Goal: Task Accomplishment & Management: Use online tool/utility

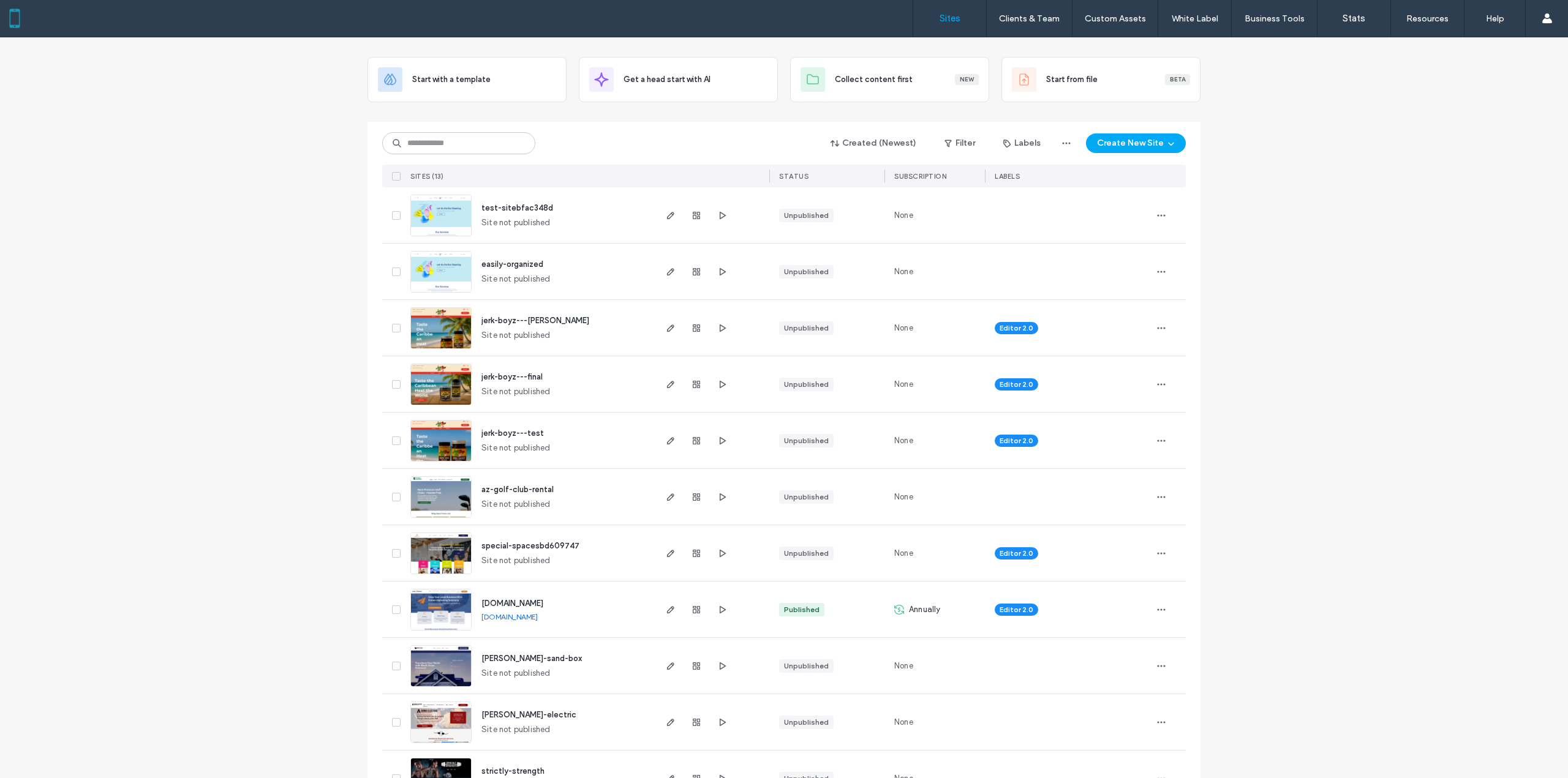
scroll to position [62, 0]
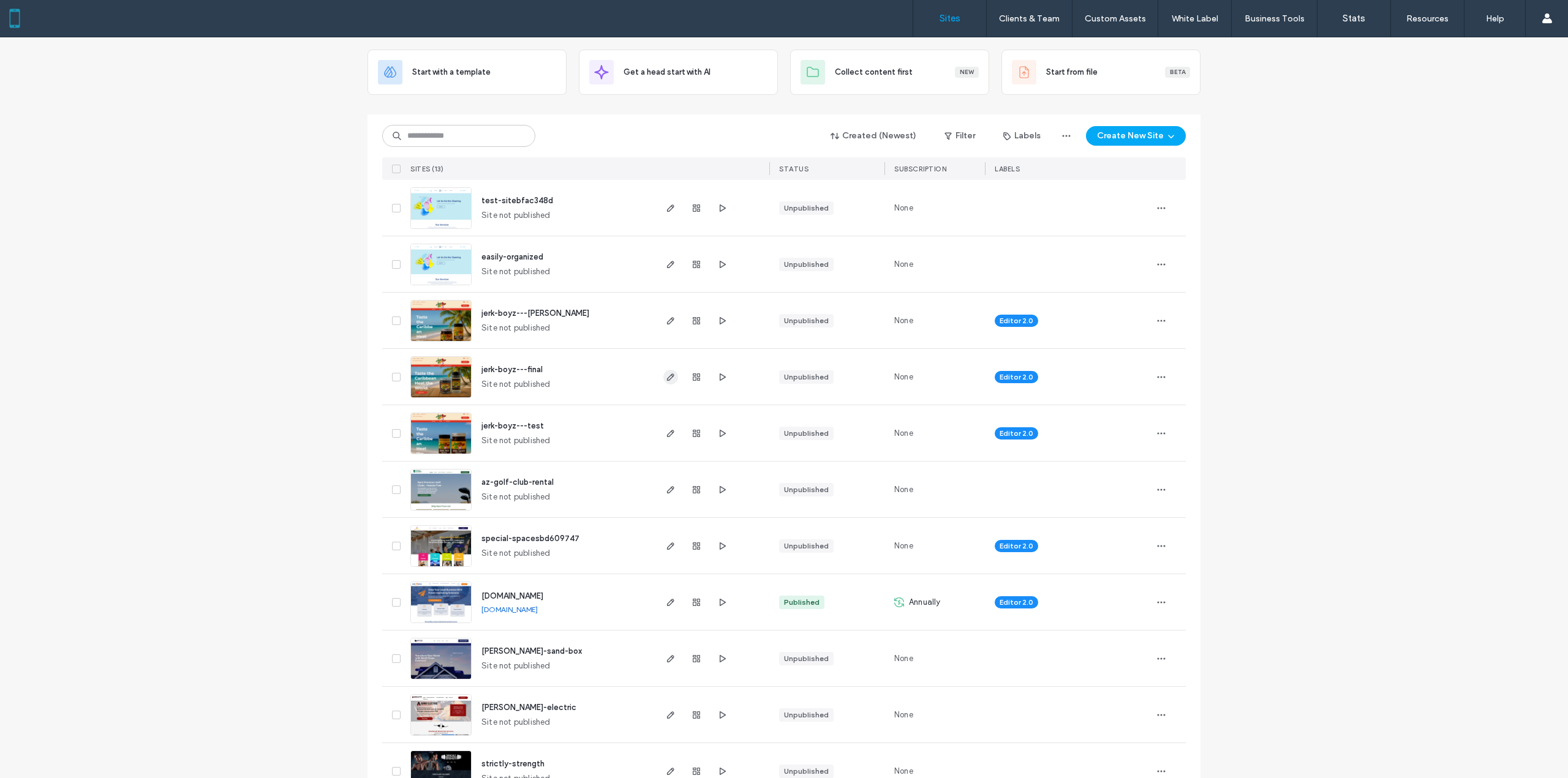
click at [667, 380] on use "button" at bounding box center [671, 377] width 7 height 7
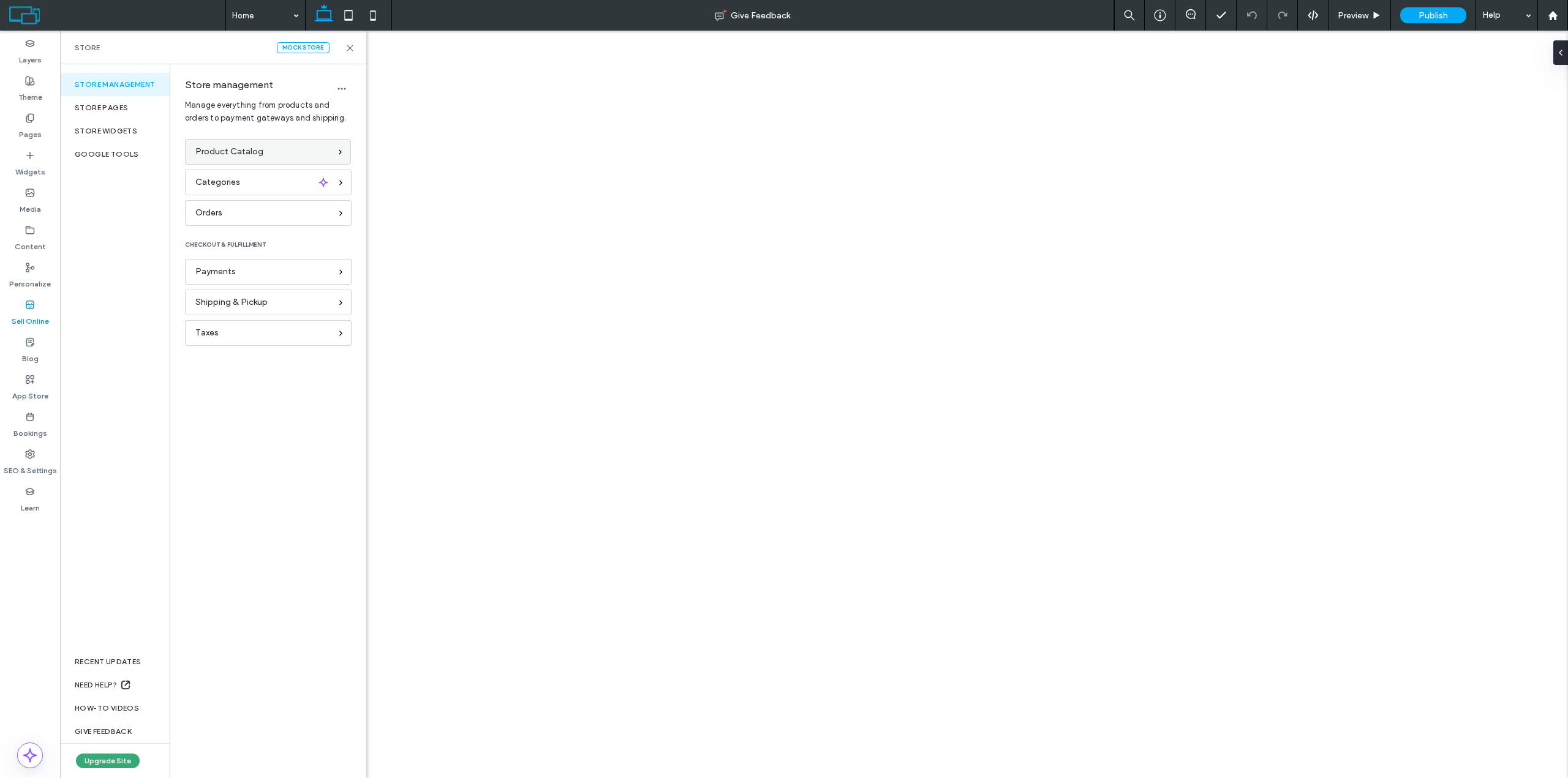
click at [241, 157] on span "Product Catalog" at bounding box center [229, 152] width 68 height 14
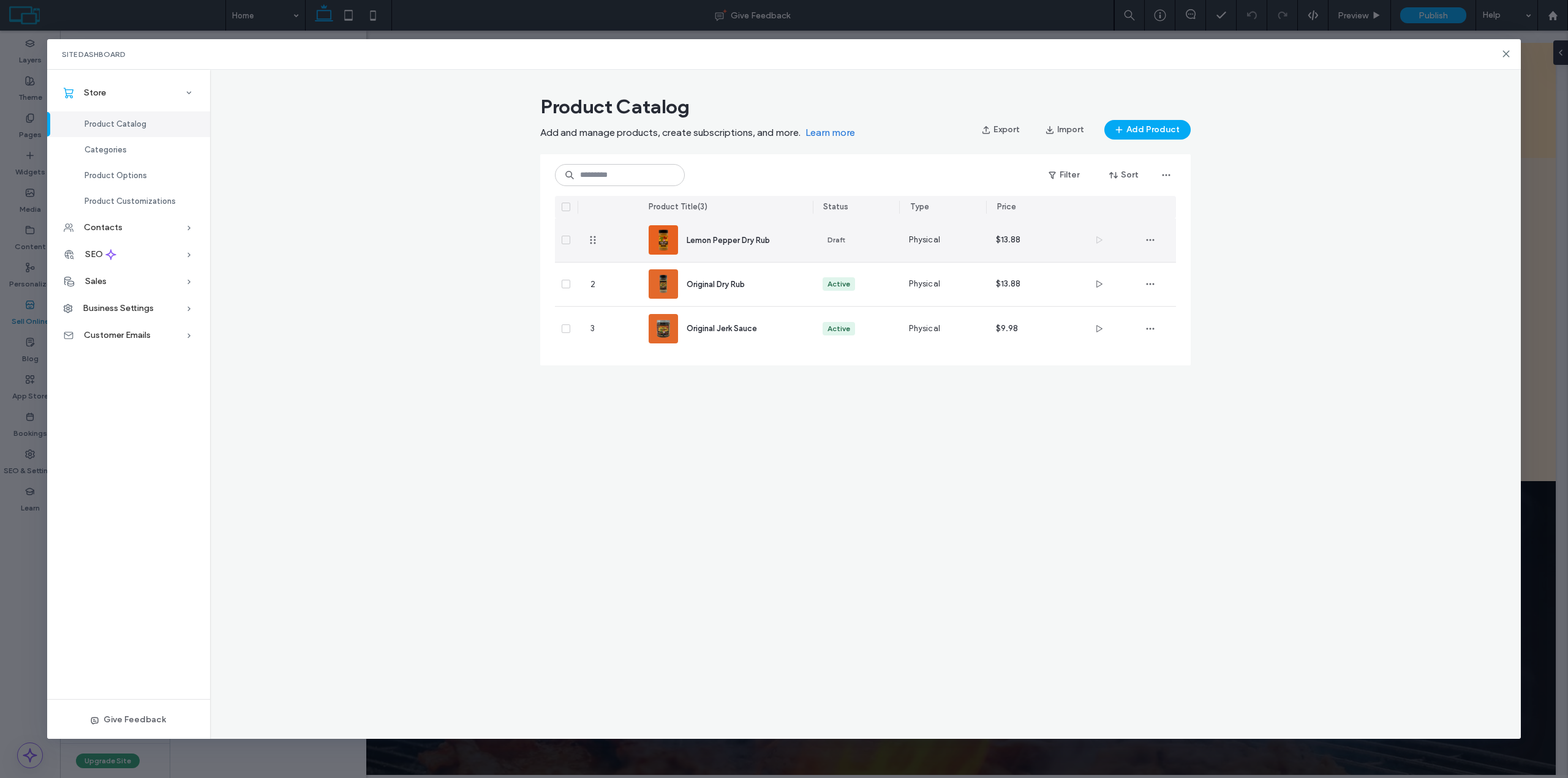
click at [676, 240] on img at bounding box center [663, 240] width 29 height 29
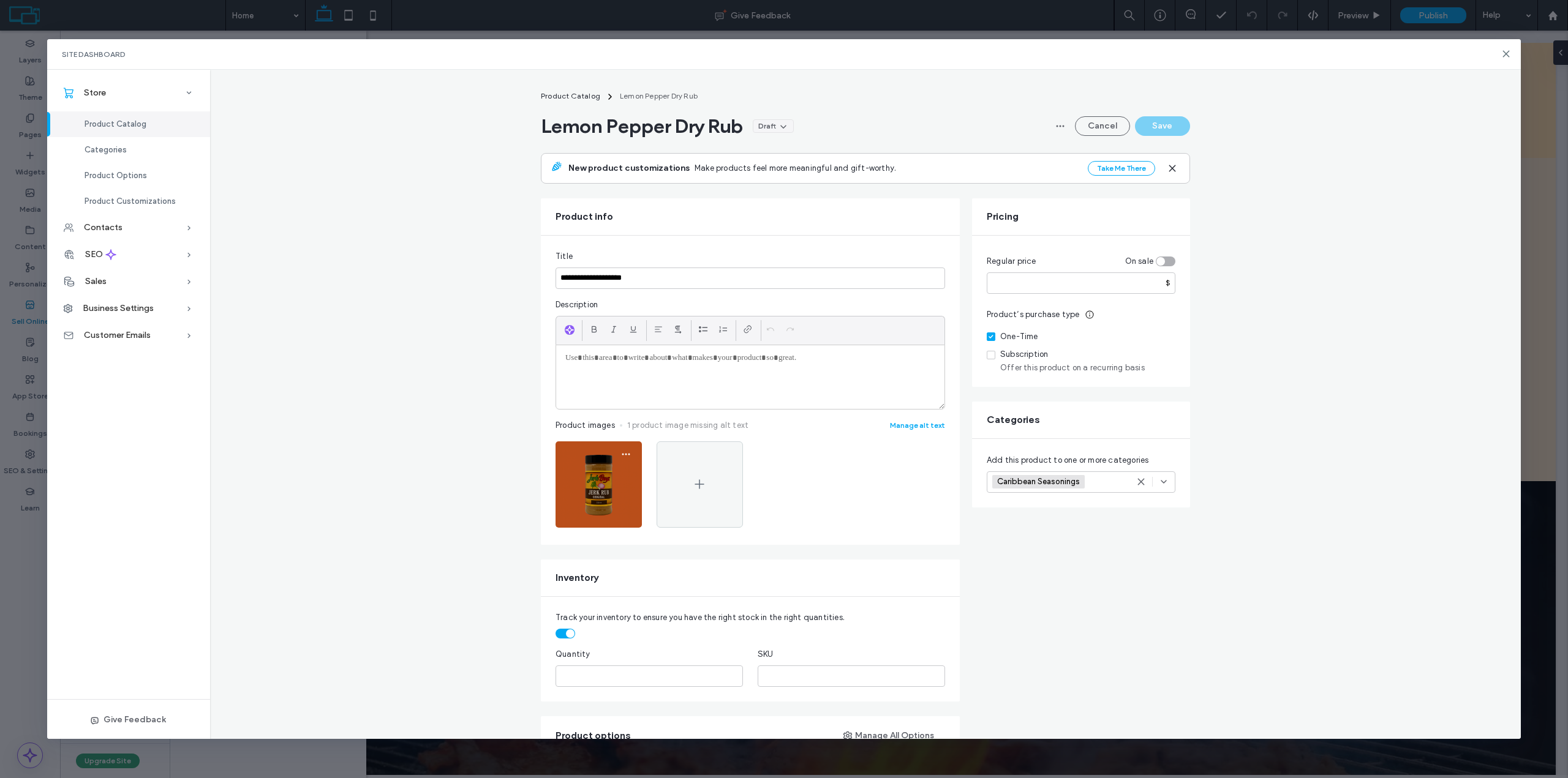
click at [599, 474] on img at bounding box center [598, 484] width 86 height 86
click at [622, 457] on icon "button" at bounding box center [626, 454] width 10 height 10
click at [598, 483] on div "Edit Image" at bounding box center [575, 485] width 109 height 23
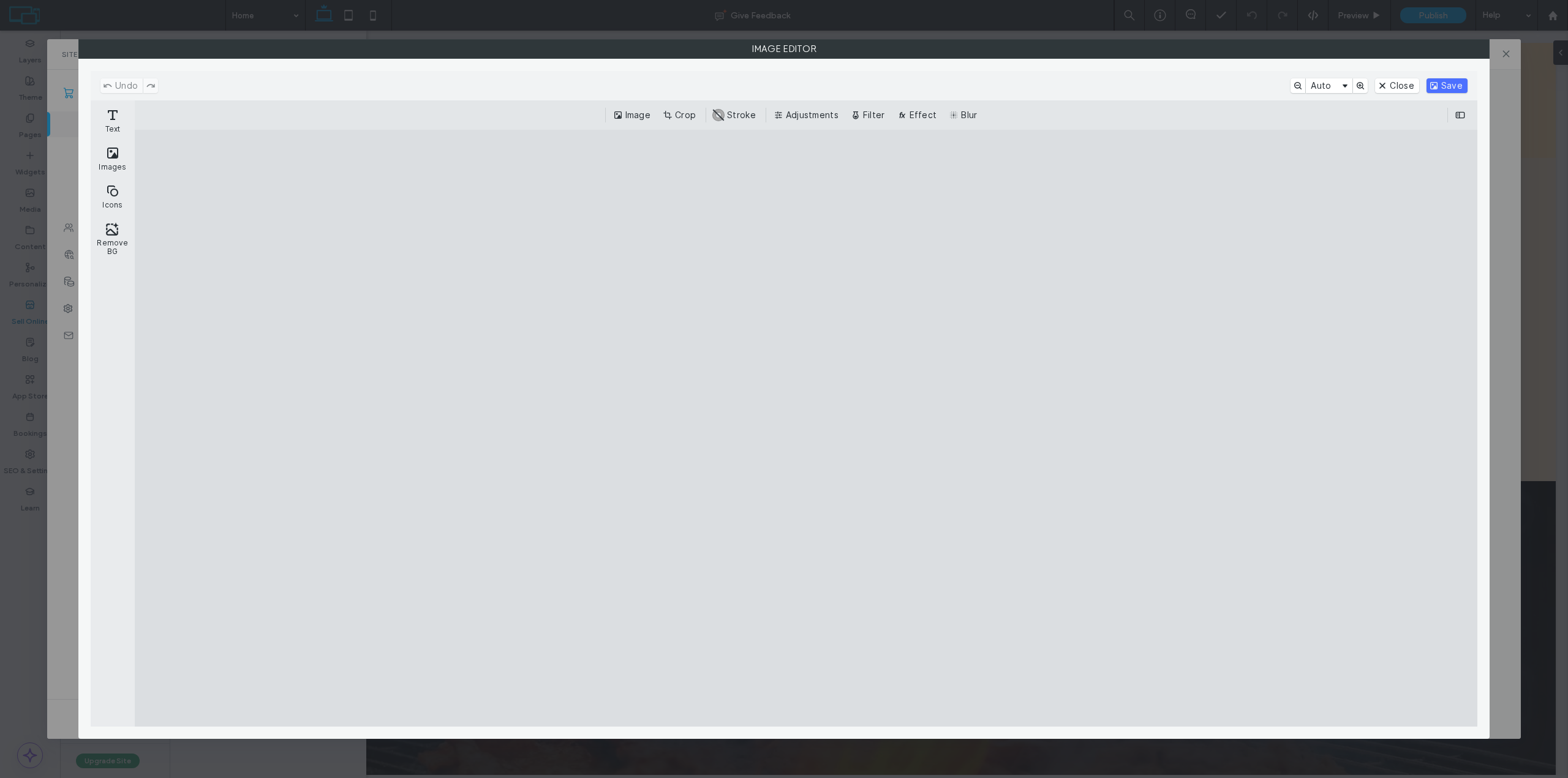
click at [1505, 49] on div "Image Editor" at bounding box center [784, 389] width 1568 height 778
click at [1450, 53] on label "Image Editor" at bounding box center [784, 49] width 1410 height 19
click at [1385, 91] on button "Close" at bounding box center [1396, 86] width 44 height 15
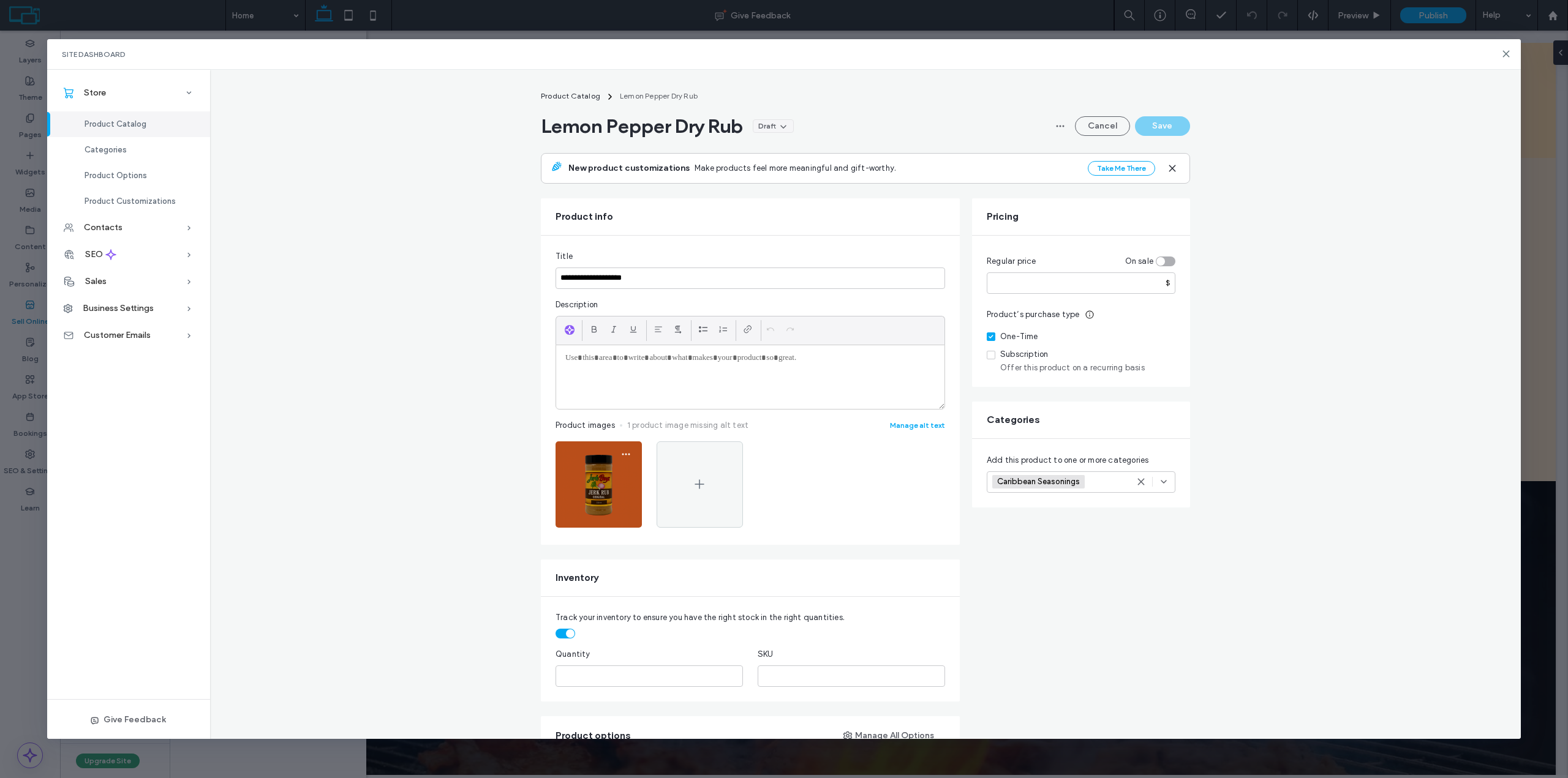
click at [594, 497] on img at bounding box center [598, 484] width 86 height 86
click at [1081, 131] on button "Cancel" at bounding box center [1102, 126] width 55 height 20
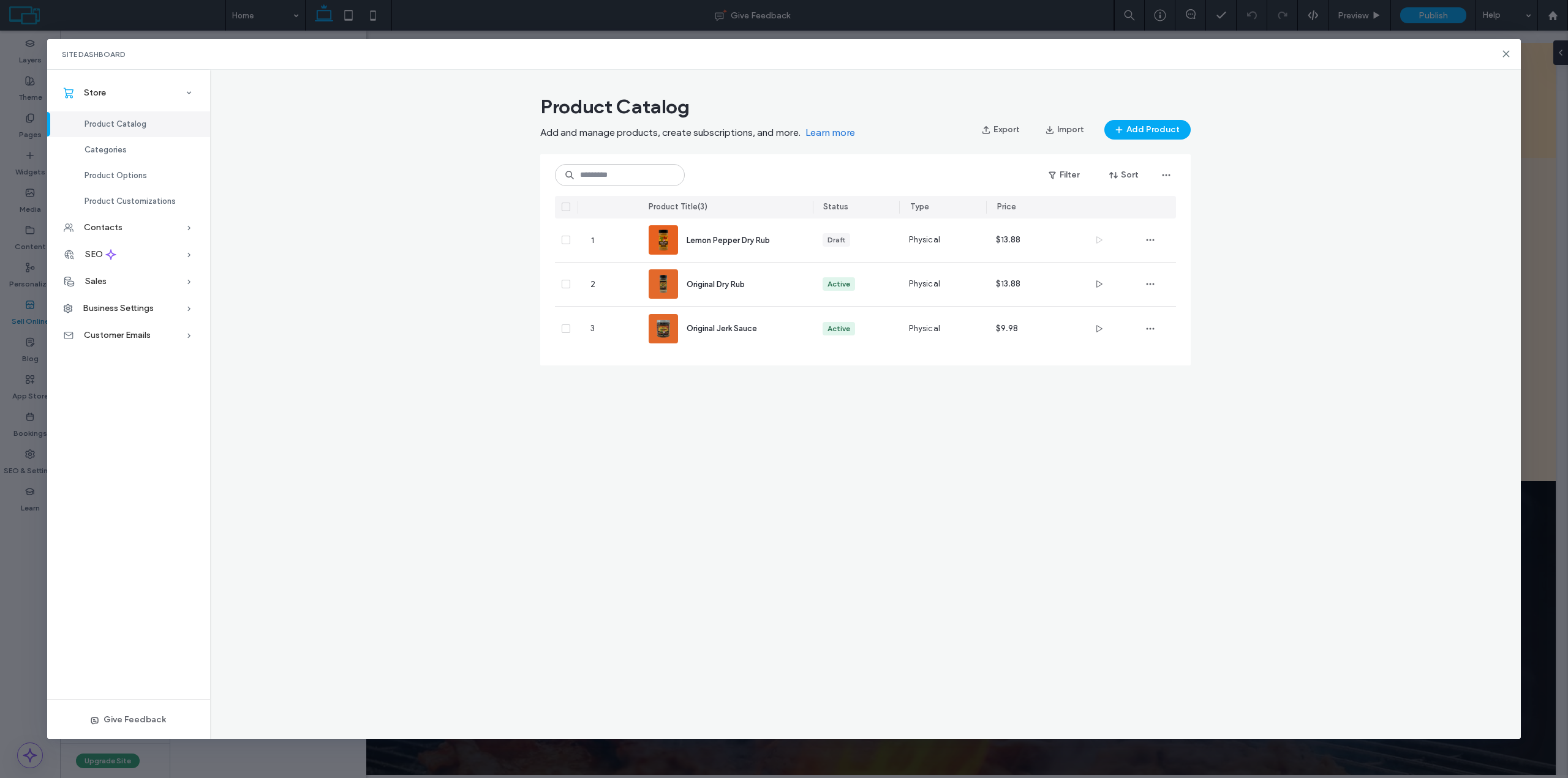
click at [1504, 48] on div "Site Dashboard" at bounding box center [784, 54] width 1473 height 30
click at [1501, 52] on icon at bounding box center [1506, 54] width 10 height 10
